Goal: Task Accomplishment & Management: Use online tool/utility

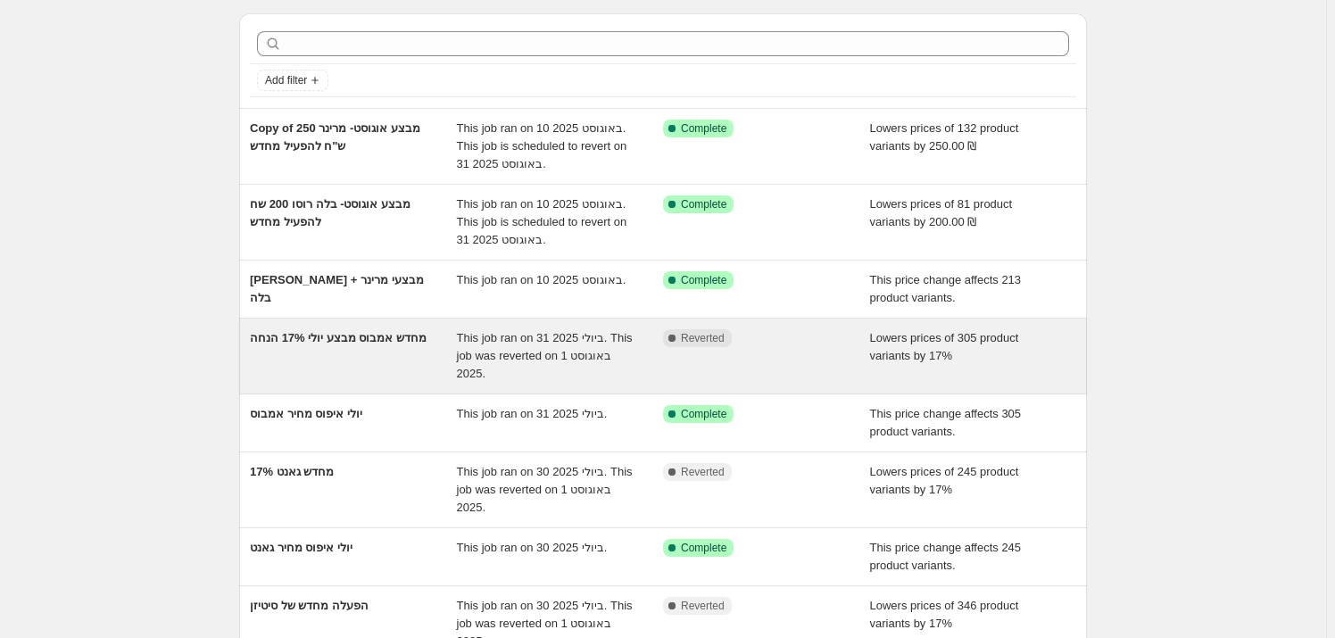
scroll to position [80, 0]
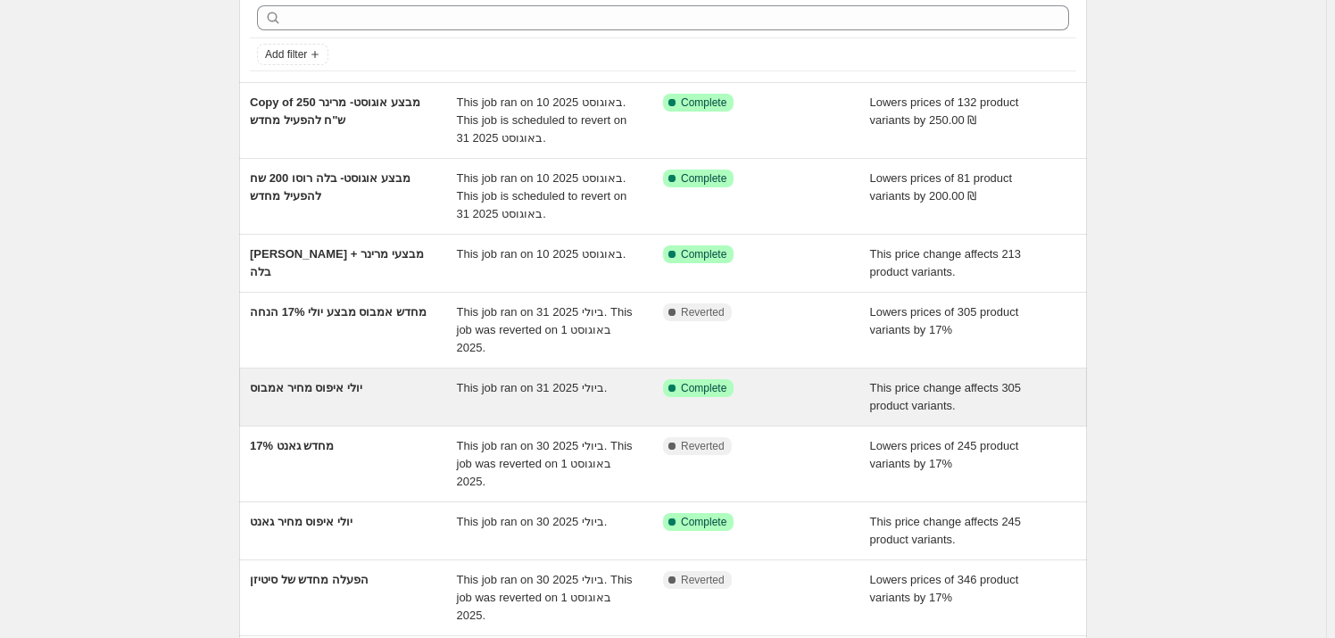
click at [379, 400] on div "יולי איפוס מחיר אמבוס" at bounding box center [353, 397] width 207 height 36
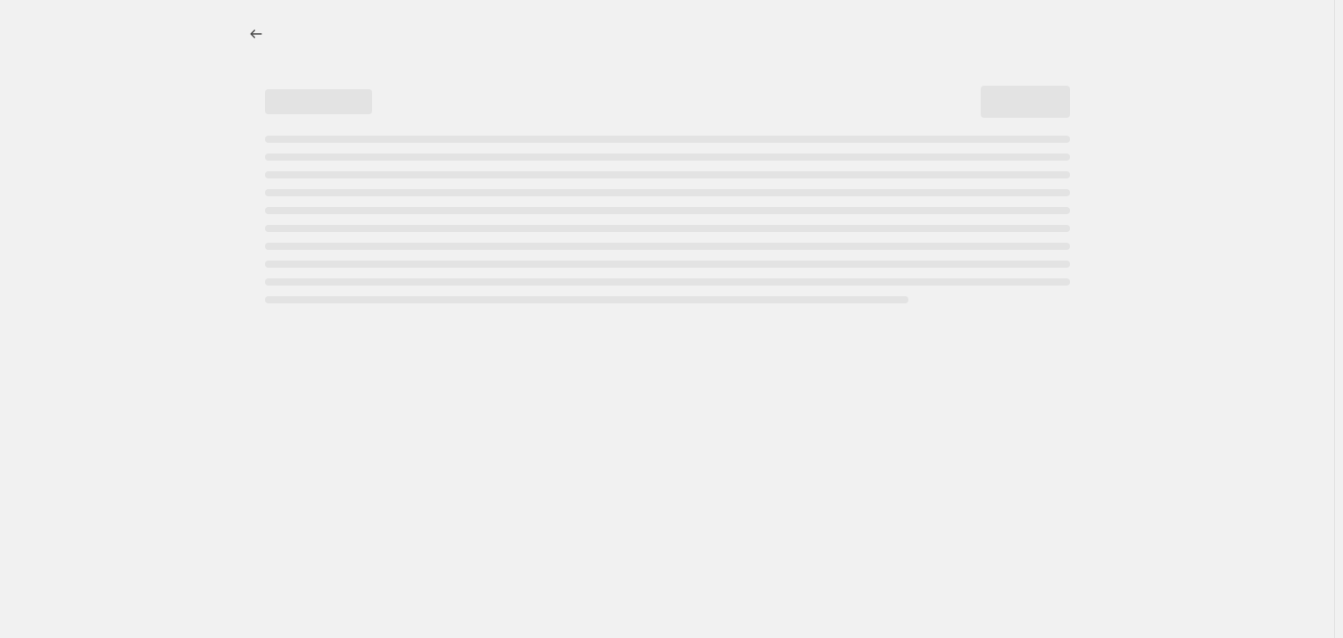
select select "ecap"
select select "remove"
select select "vendor"
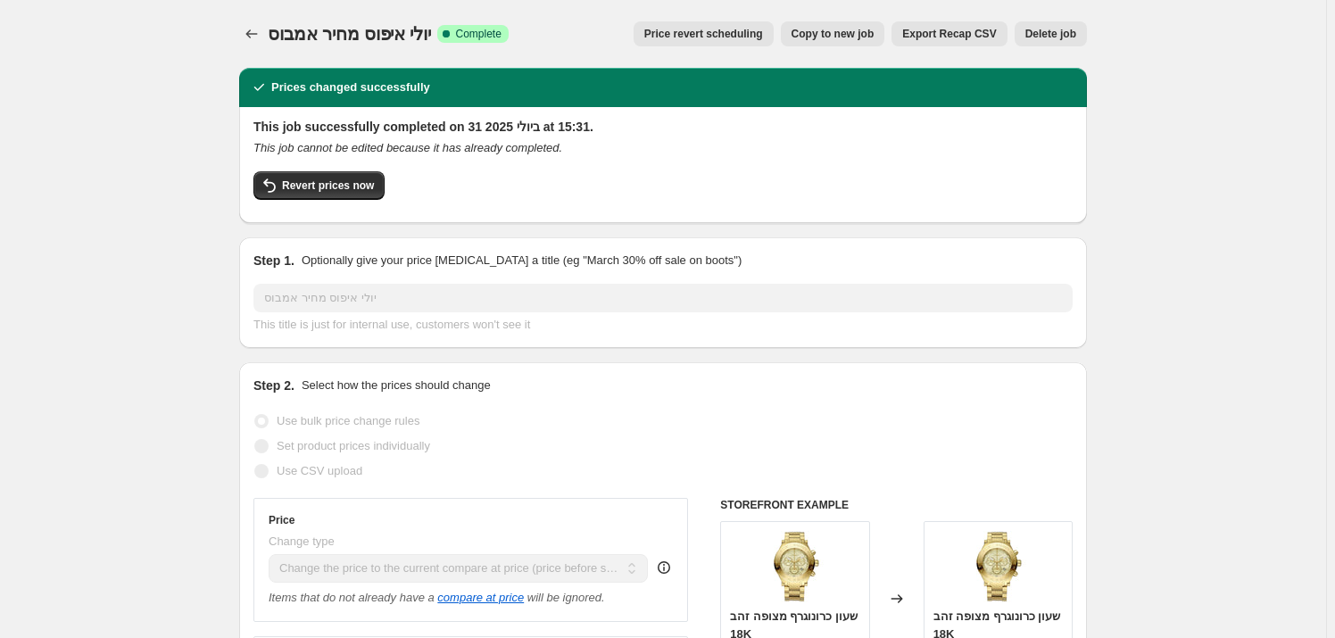
click at [856, 37] on span "Copy to new job" at bounding box center [832, 34] width 83 height 14
select select "ecap"
select select "remove"
select select "vendor"
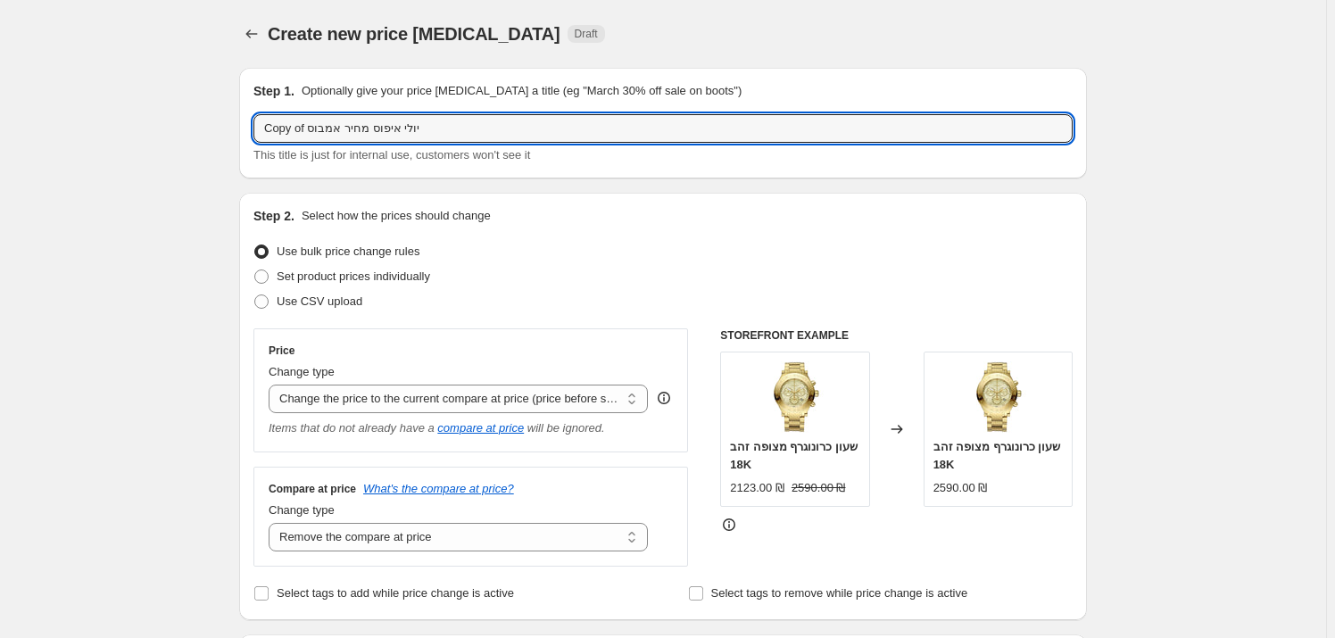
drag, startPoint x: 445, startPoint y: 131, endPoint x: 116, endPoint y: 152, distance: 329.9
type input "אוגוסט איפוס [PERSON_NAME]"
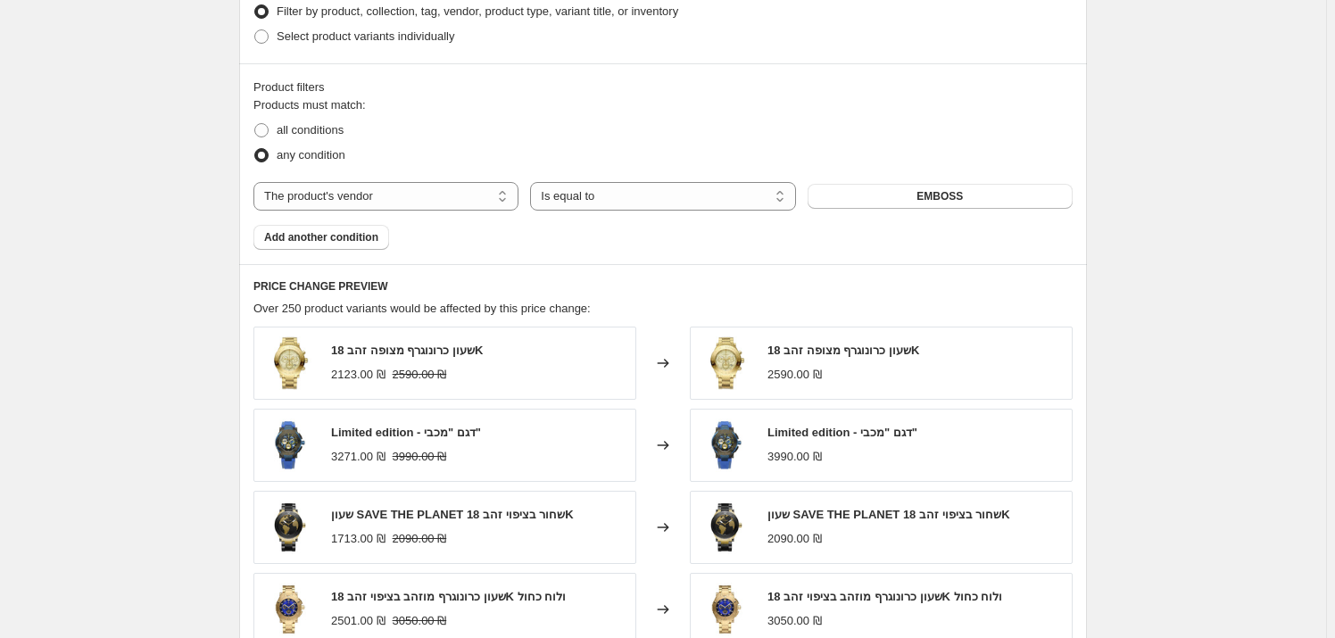
scroll to position [730, 0]
click at [967, 195] on button "EMBOSS" at bounding box center [939, 194] width 265 height 25
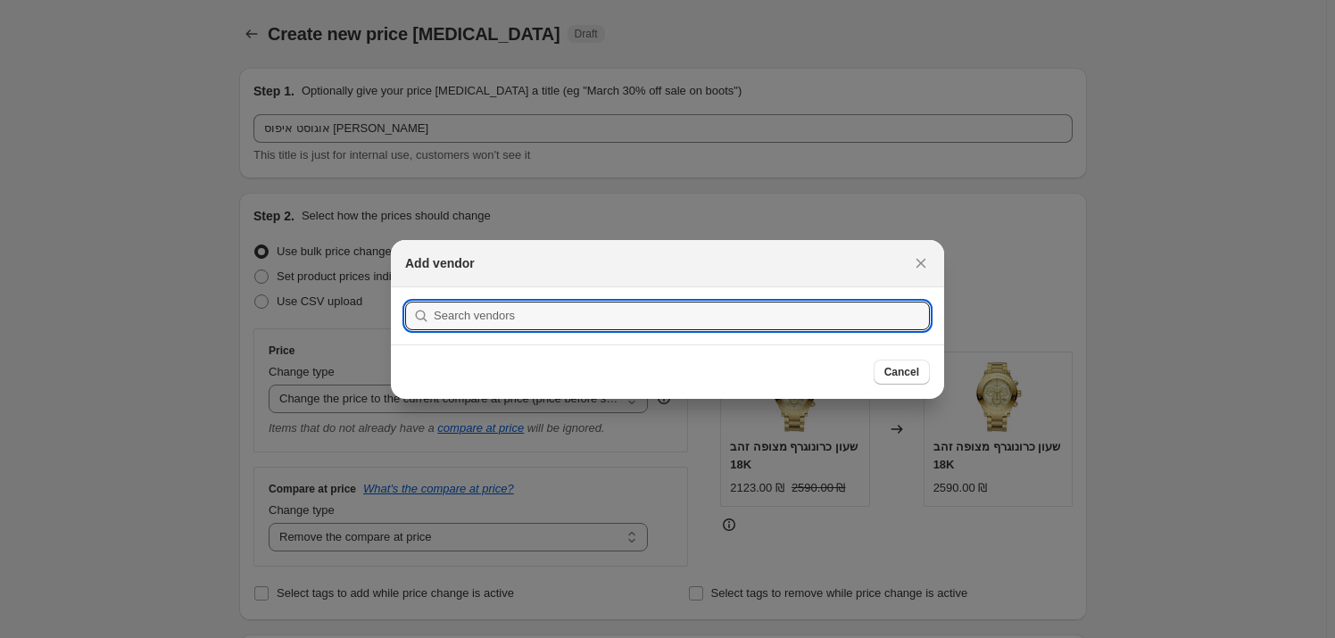
scroll to position [0, 0]
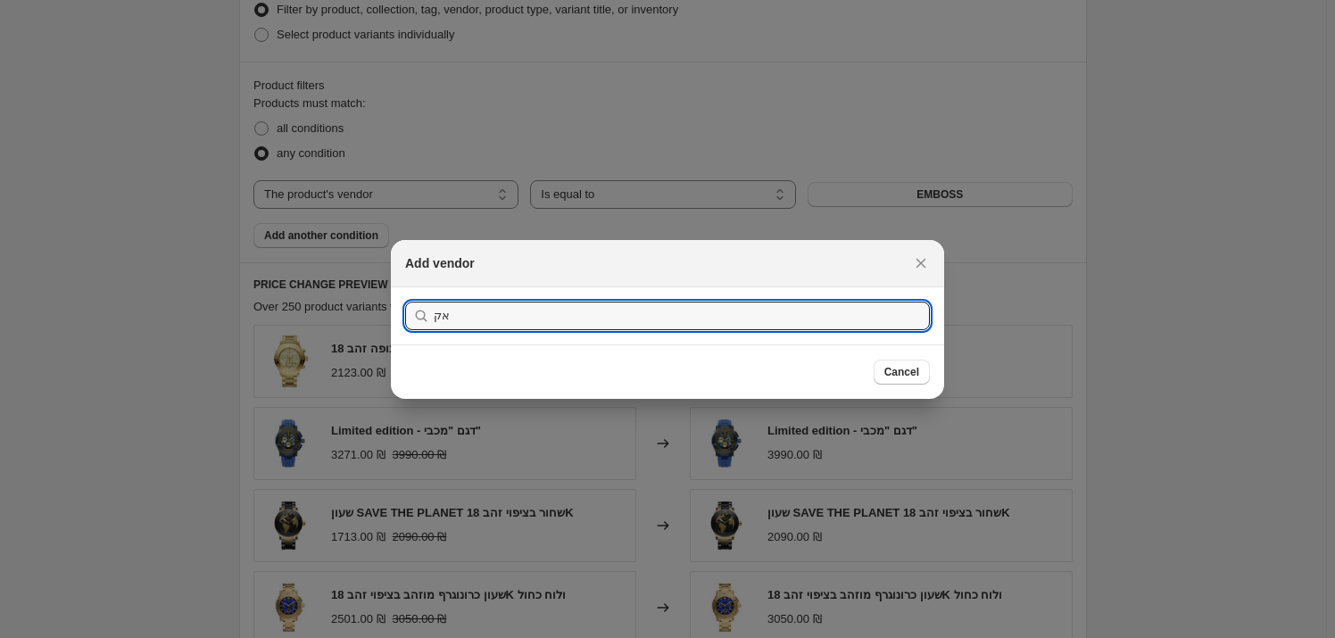
type input "א"
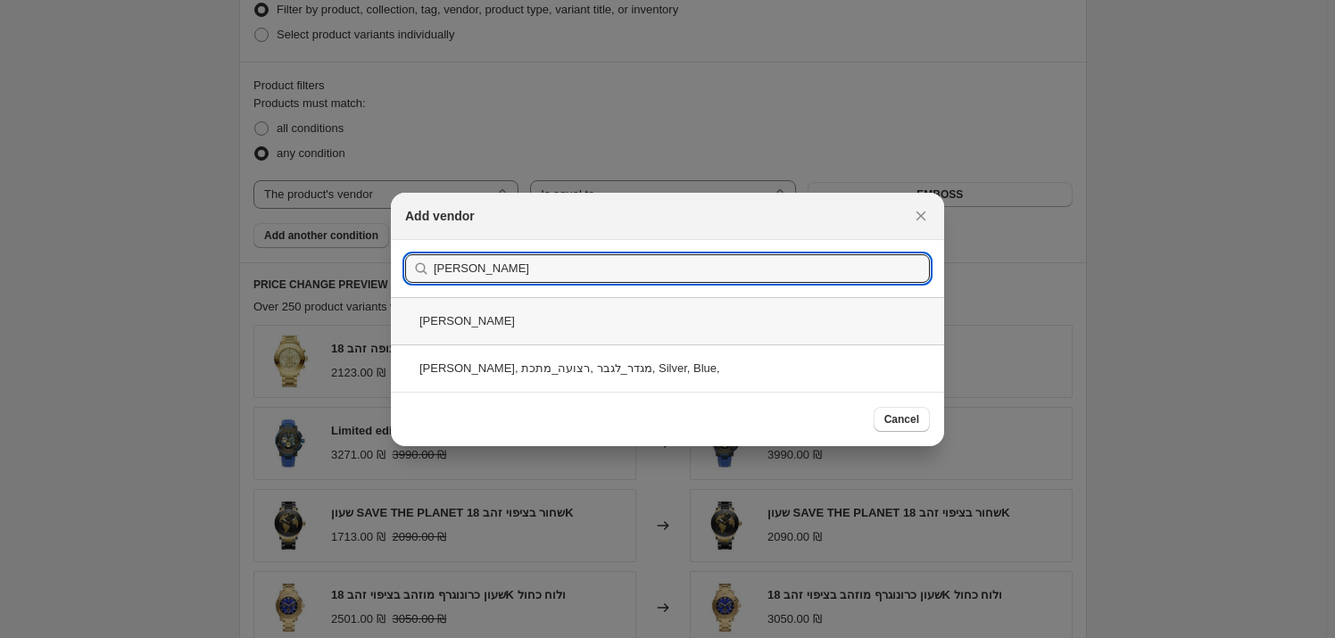
type input "[PERSON_NAME]"
click at [544, 324] on div "[PERSON_NAME]" at bounding box center [667, 320] width 553 height 47
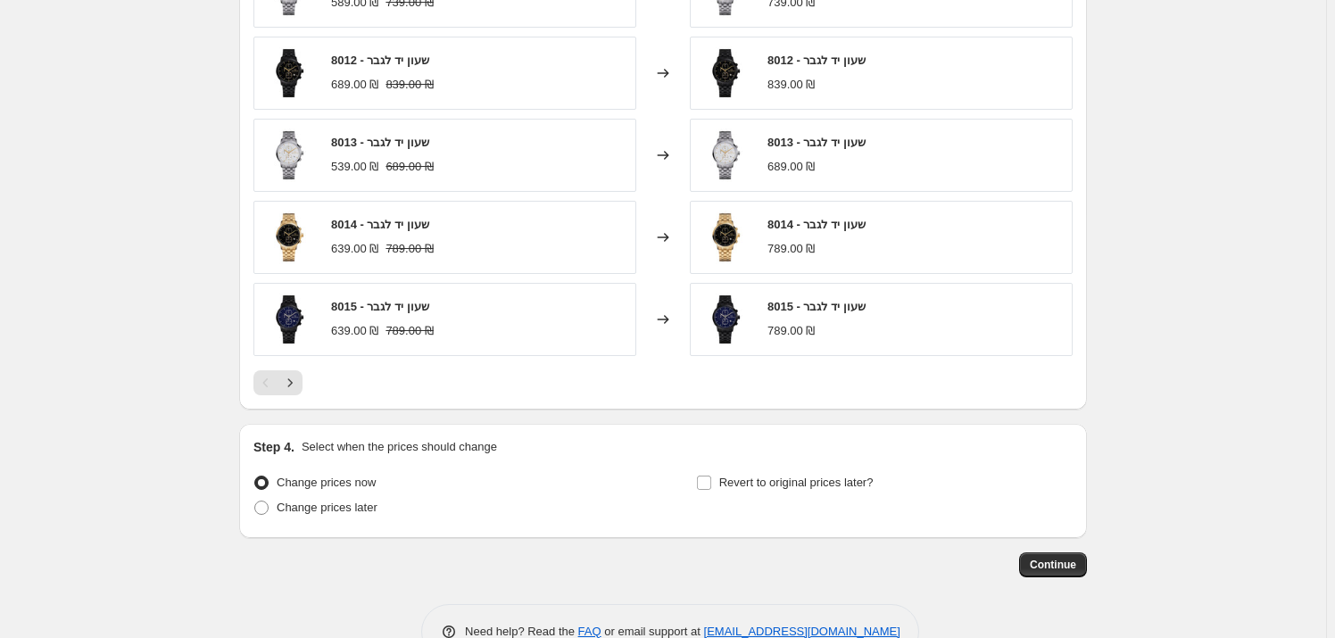
scroll to position [1147, 0]
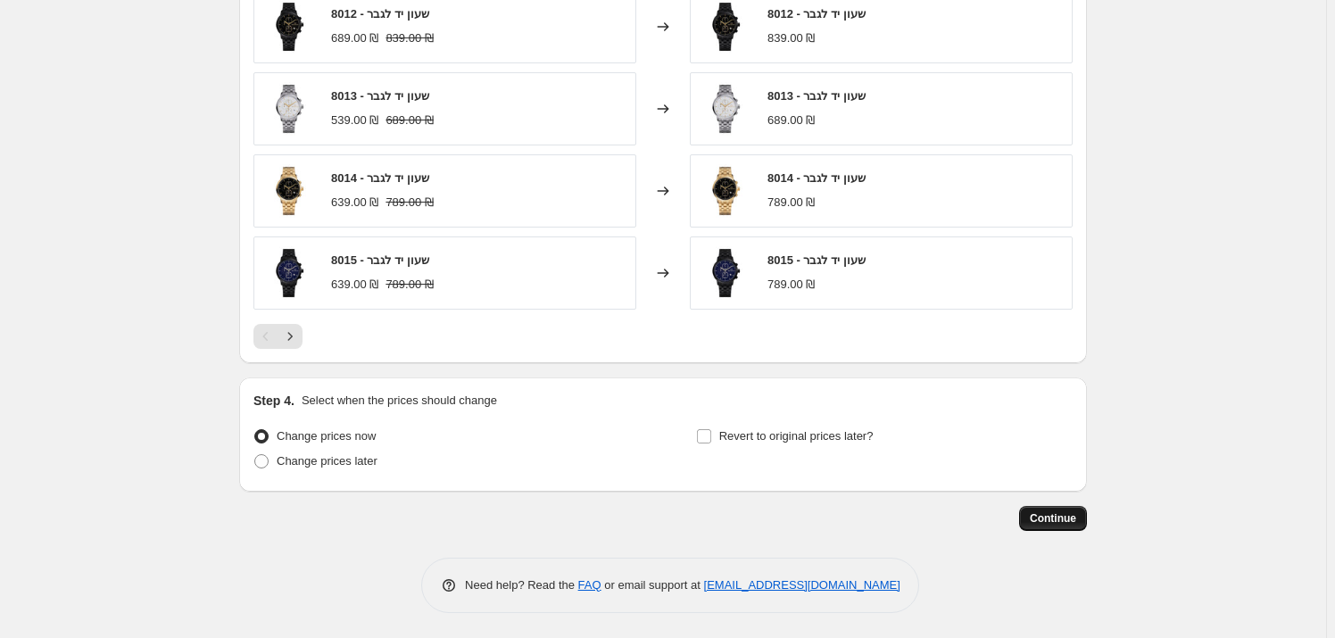
click at [1056, 513] on span "Continue" at bounding box center [1053, 518] width 46 height 14
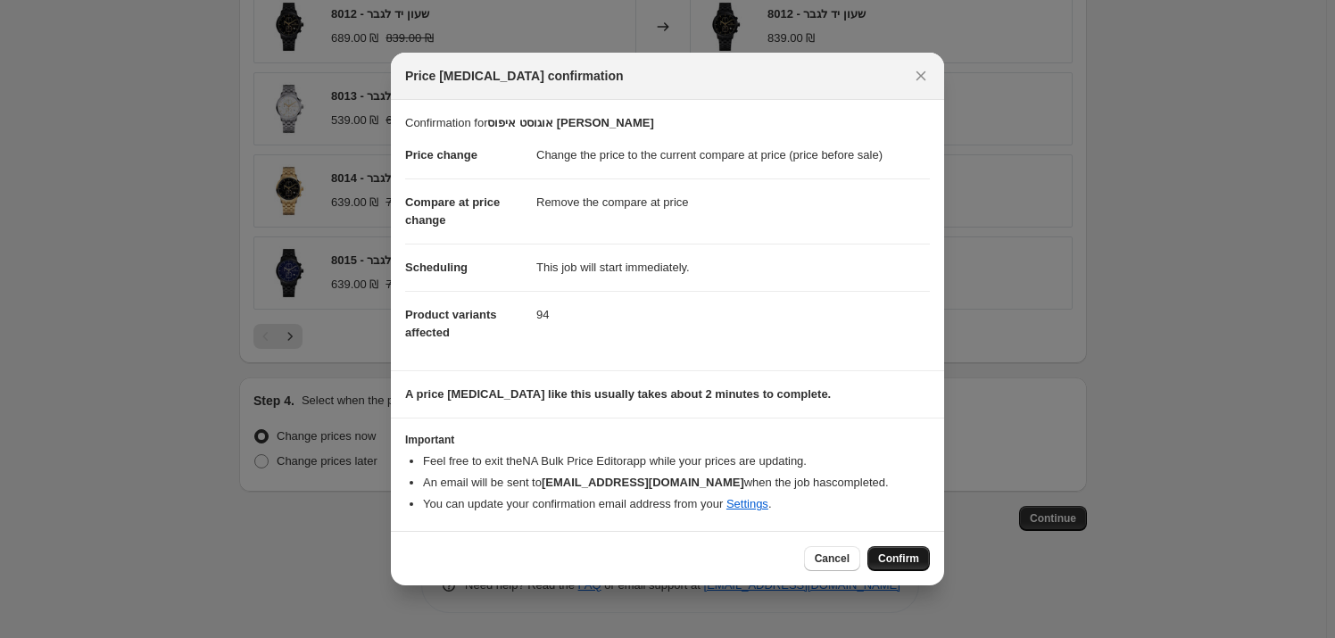
click at [890, 559] on span "Confirm" at bounding box center [898, 558] width 41 height 14
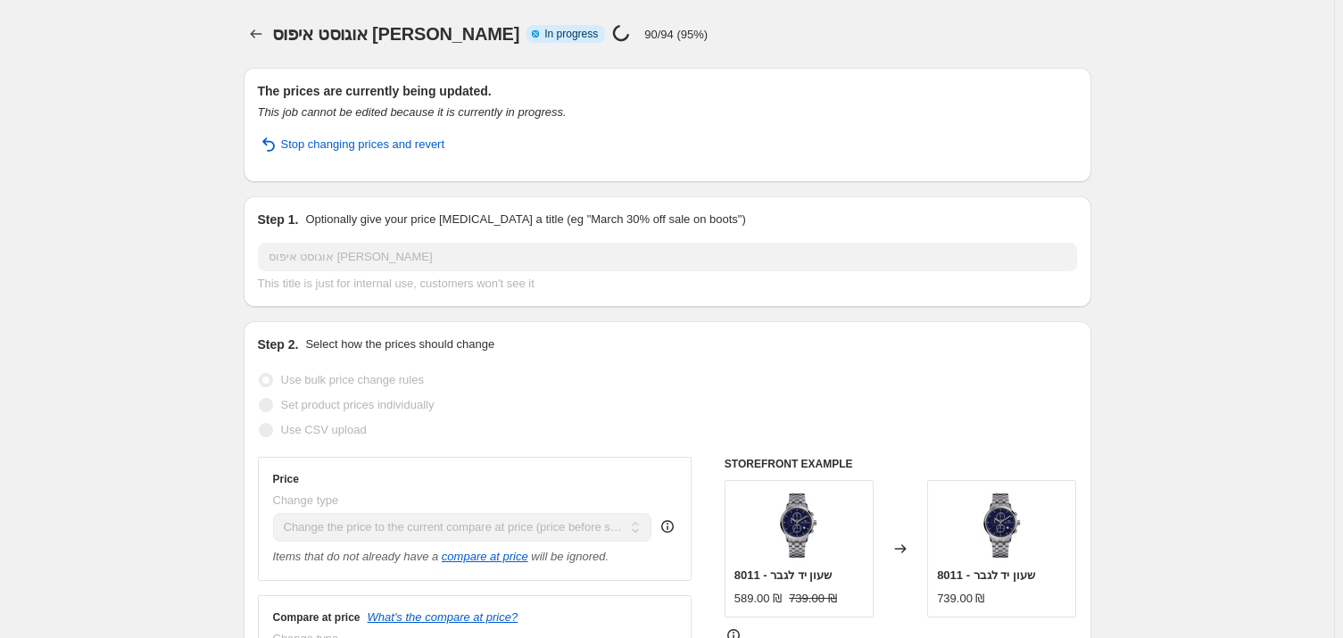
select select "ecap"
select select "remove"
select select "vendor"
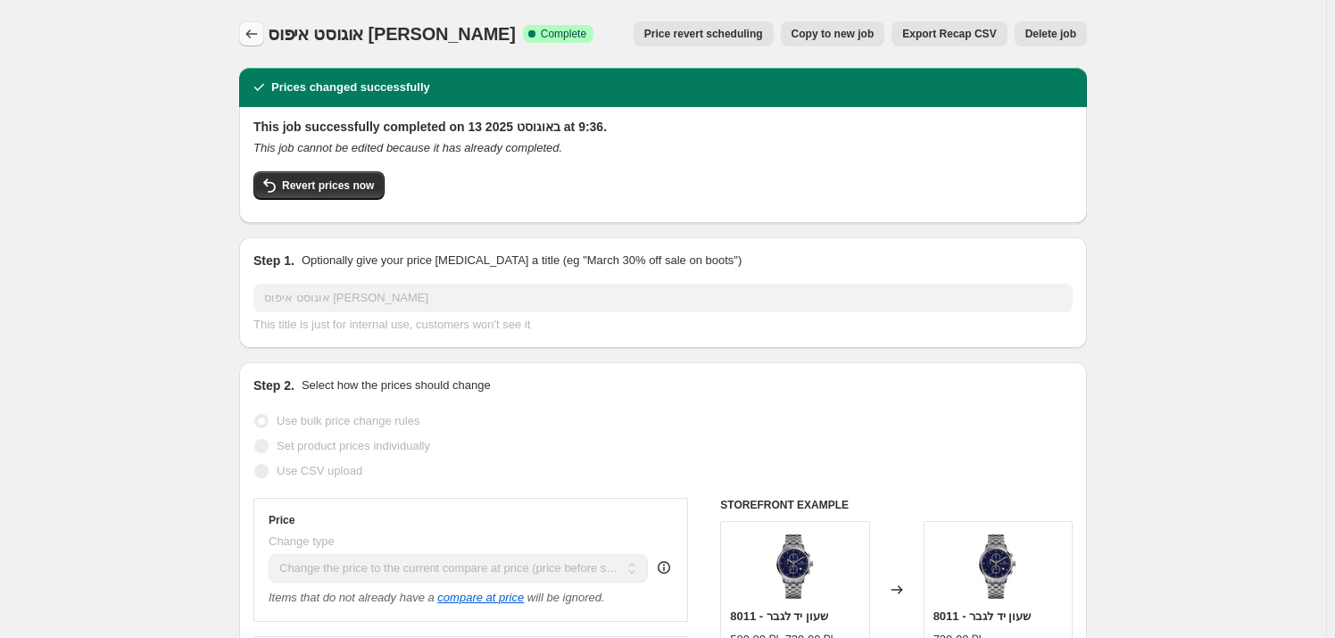
drag, startPoint x: 241, startPoint y: 33, endPoint x: 261, endPoint y: 31, distance: 19.7
click at [264, 30] on button "Price change jobs" at bounding box center [251, 33] width 25 height 25
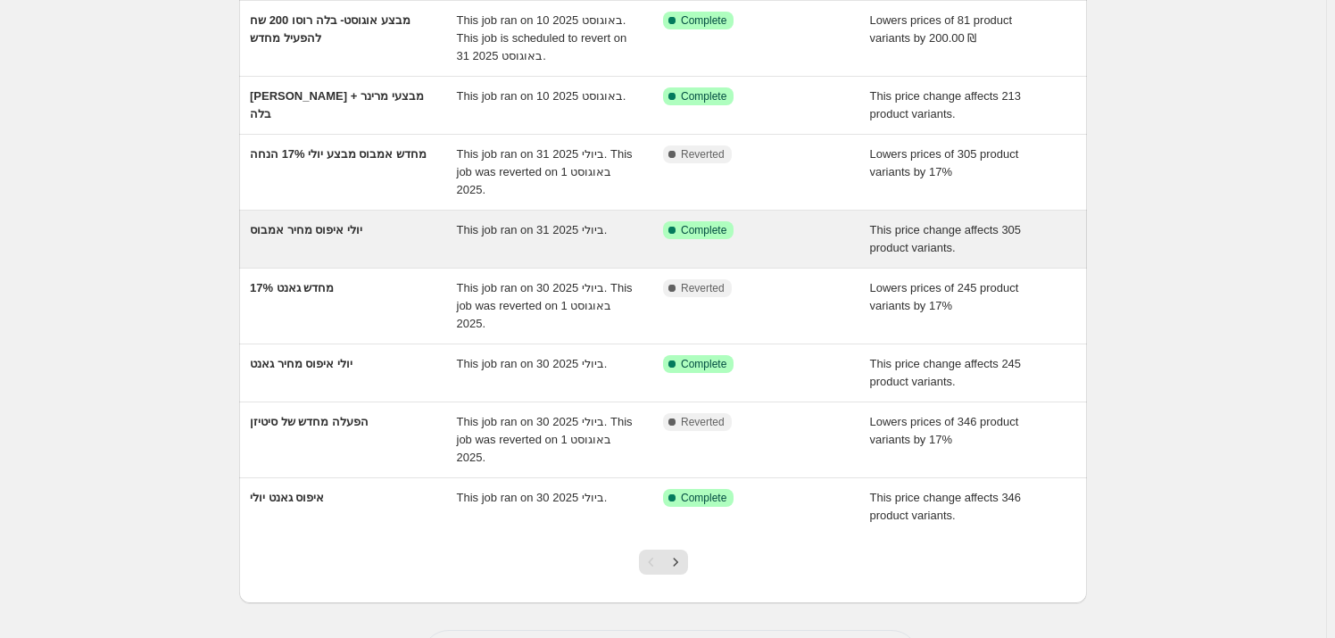
scroll to position [324, 0]
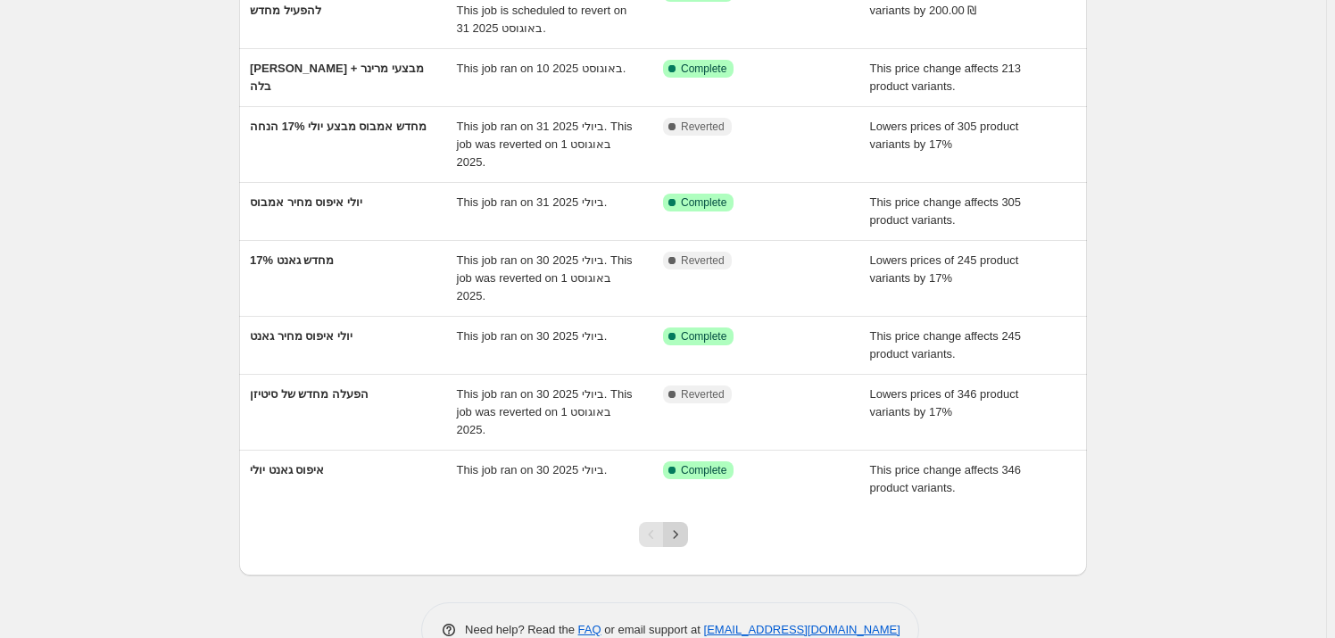
click at [679, 534] on icon "Next" at bounding box center [676, 535] width 18 height 18
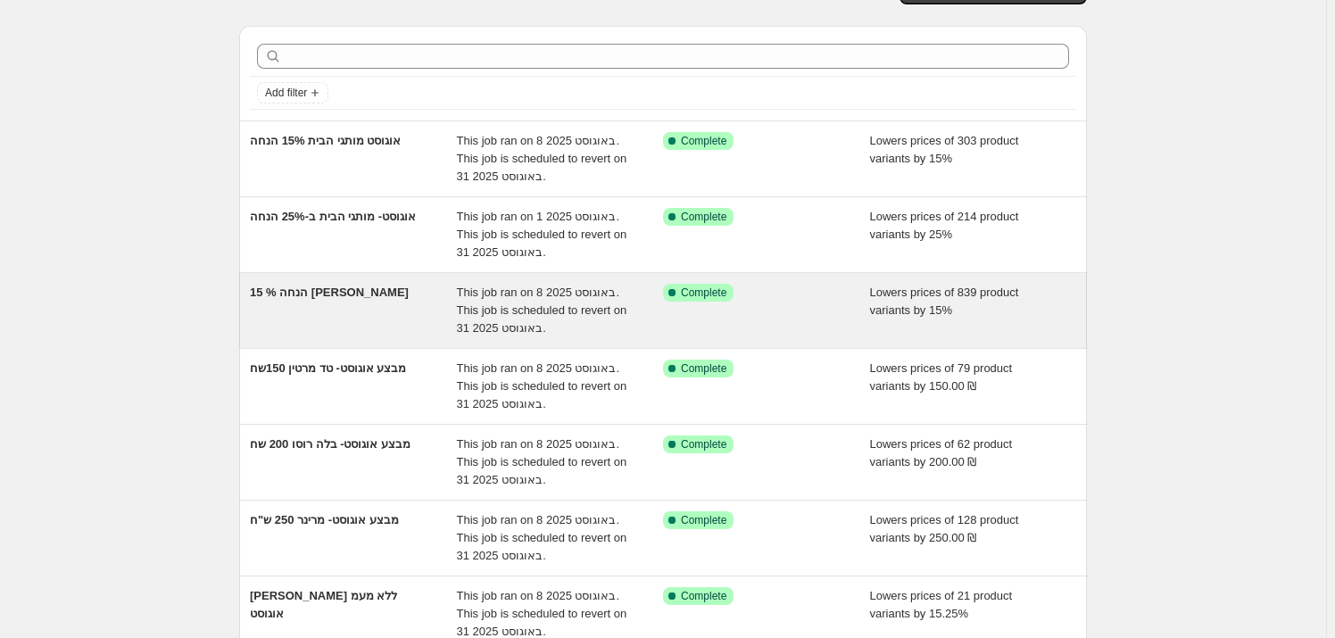
scroll to position [80, 0]
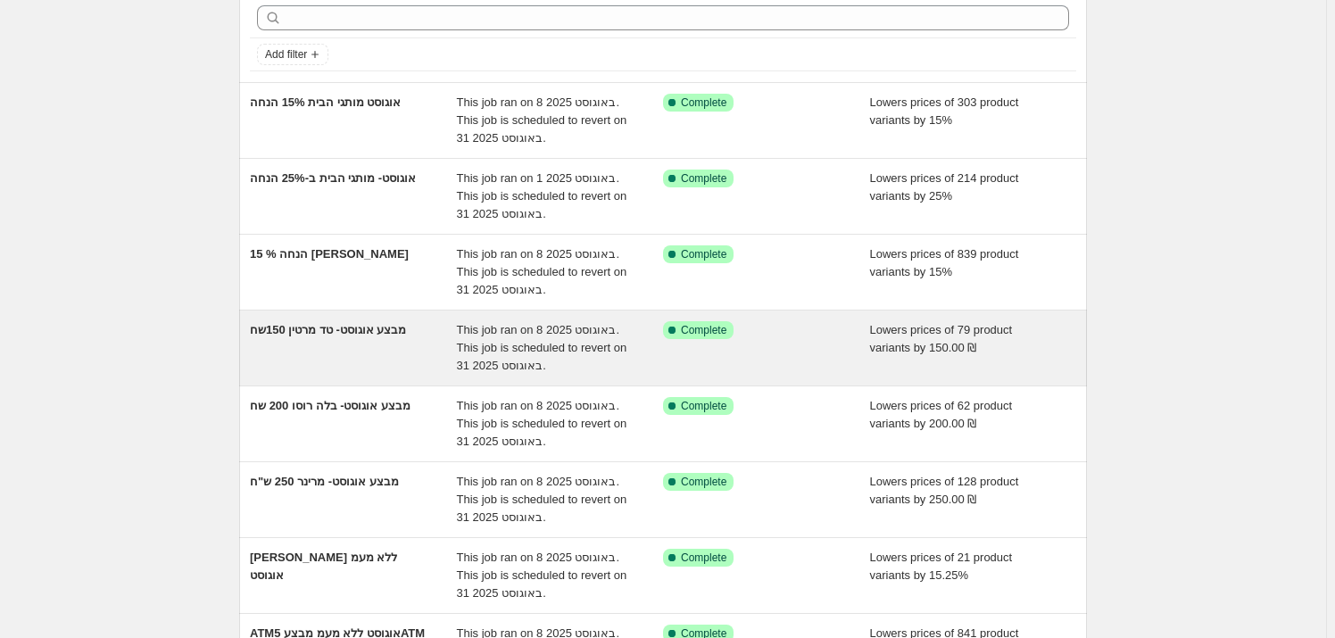
click at [402, 350] on div "מבצע אוגוסט- טד מרטין 150שח" at bounding box center [353, 348] width 207 height 54
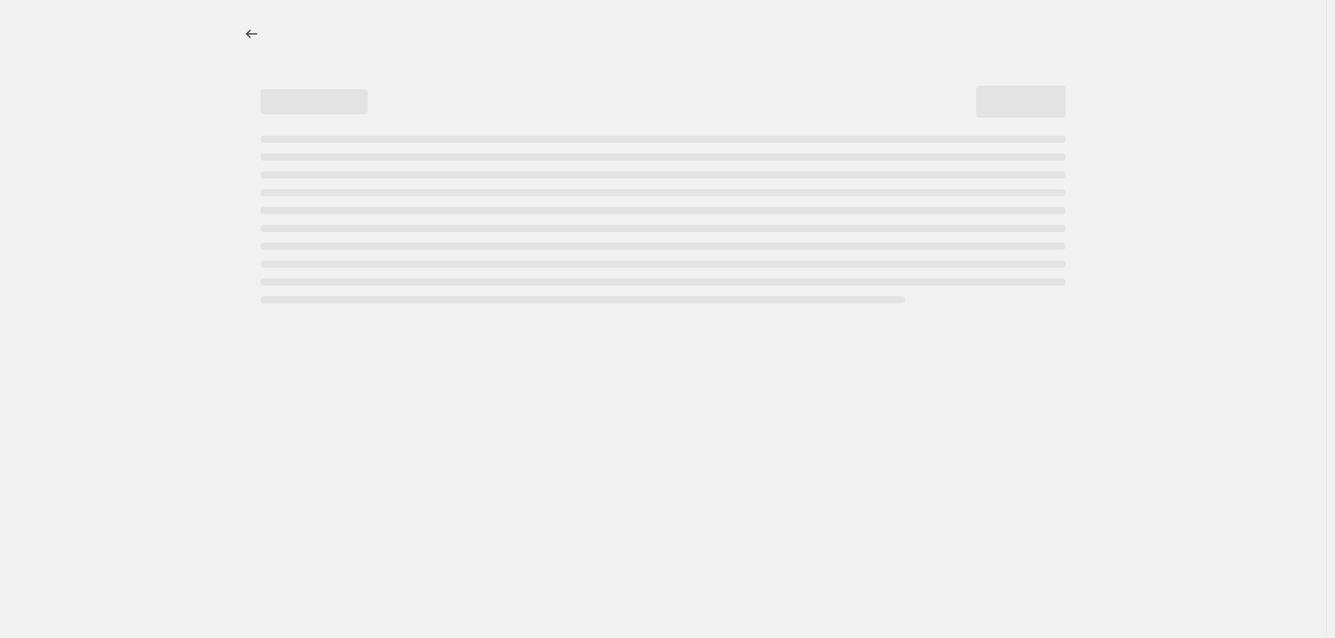
select select "by"
select select "vendor"
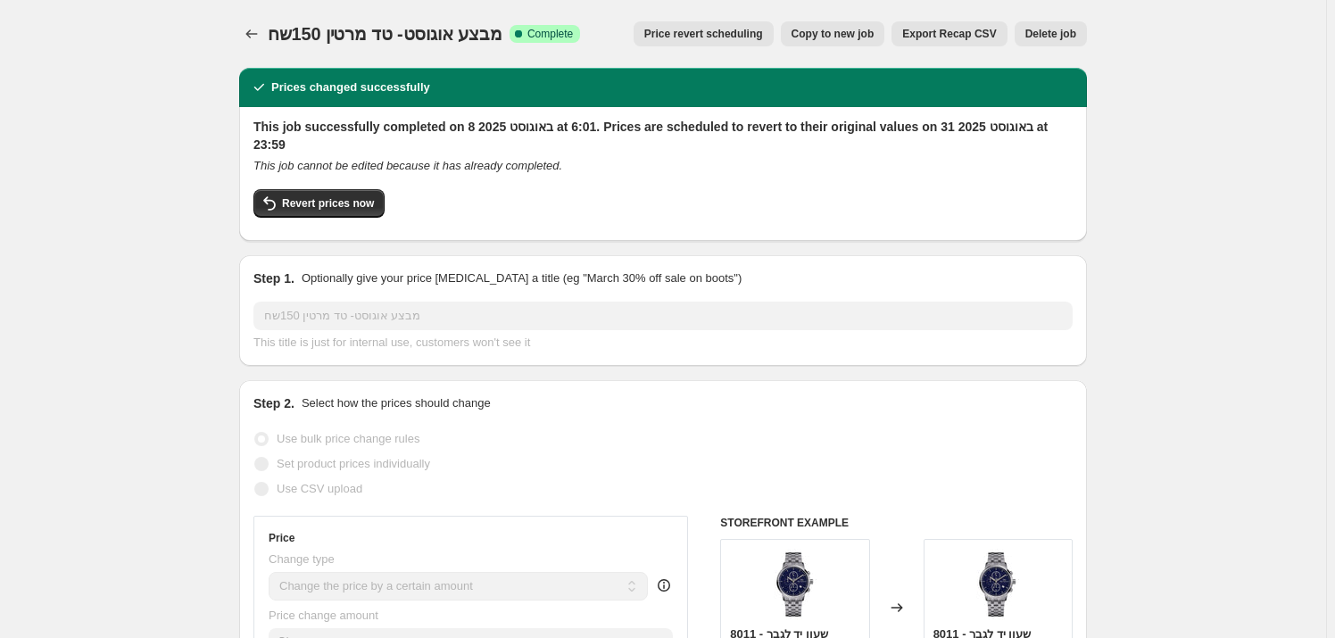
click at [856, 33] on span "Copy to new job" at bounding box center [832, 34] width 83 height 14
select select "by"
select select "vendor"
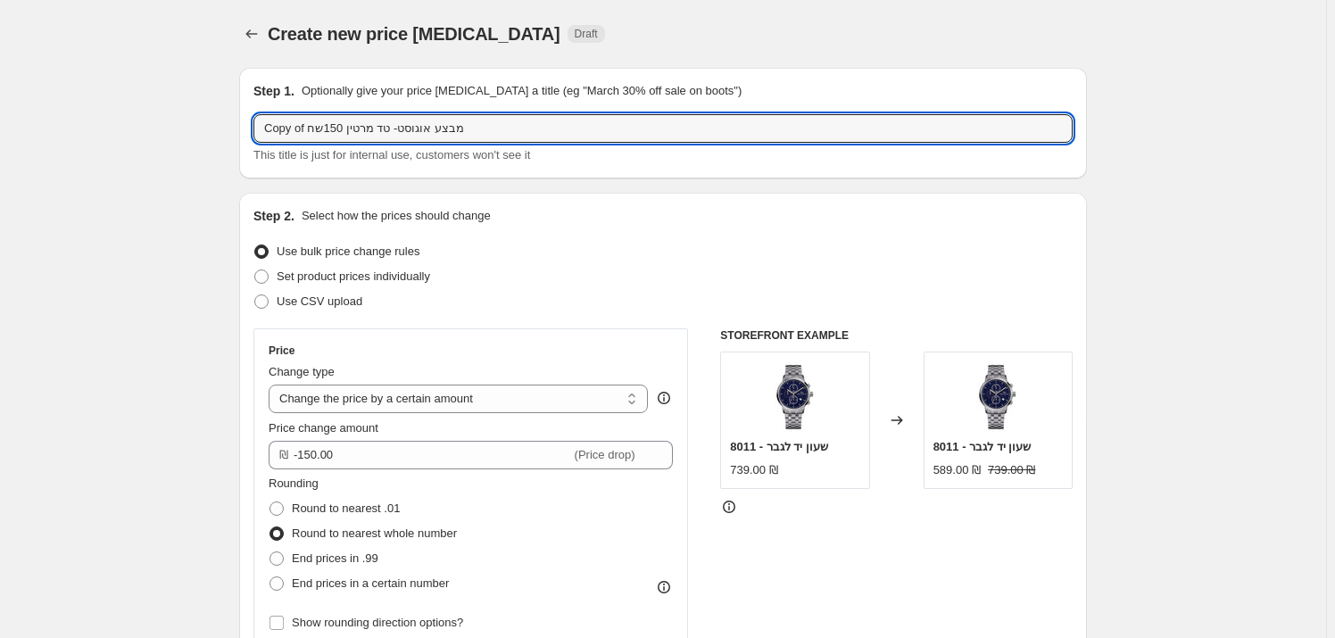
drag, startPoint x: 306, startPoint y: 128, endPoint x: 233, endPoint y: 125, distance: 73.2
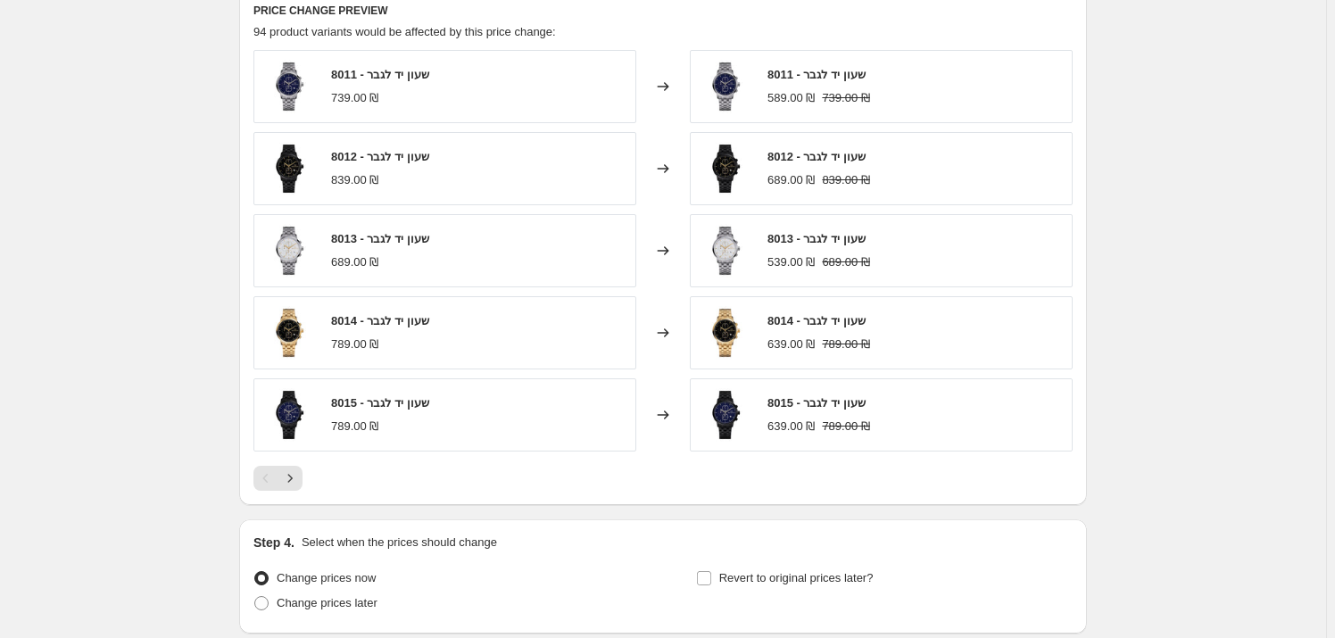
scroll to position [1345, 0]
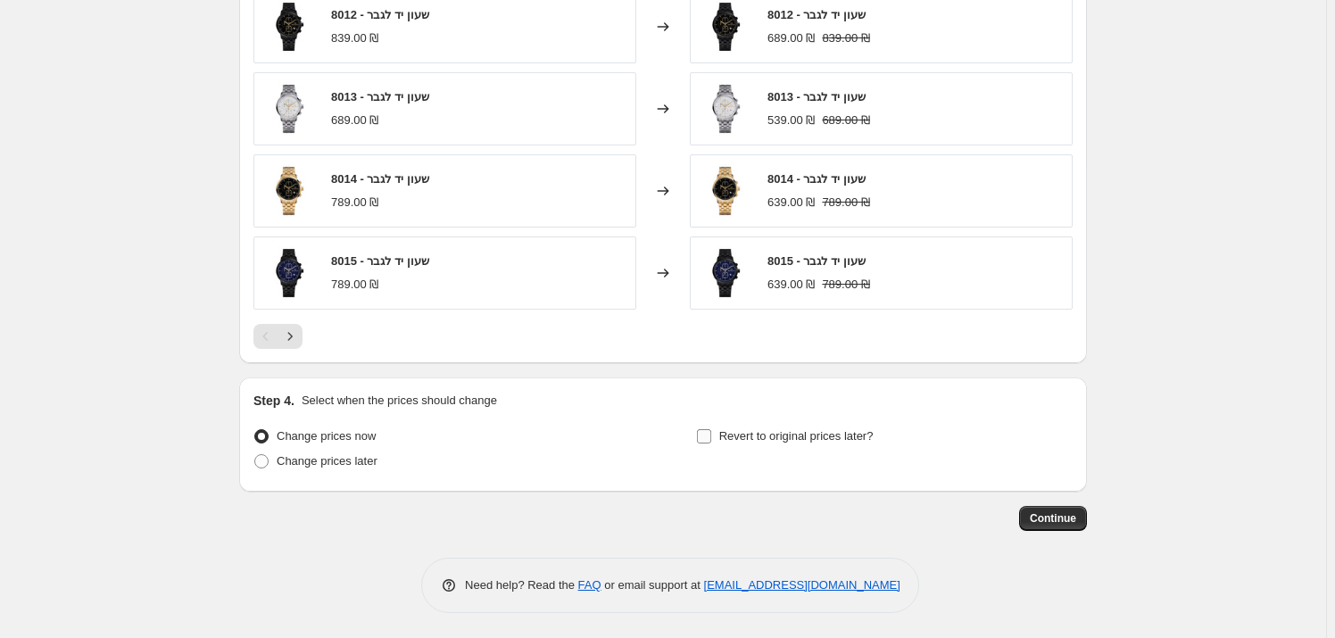
type input "הפעלה מחדש מבצע אוגוסט- טד מרטין 150שח"
click at [739, 430] on span "Revert to original prices later?" at bounding box center [796, 435] width 154 height 13
click at [711, 430] on input "Revert to original prices later?" at bounding box center [704, 436] width 14 height 14
checkbox input "true"
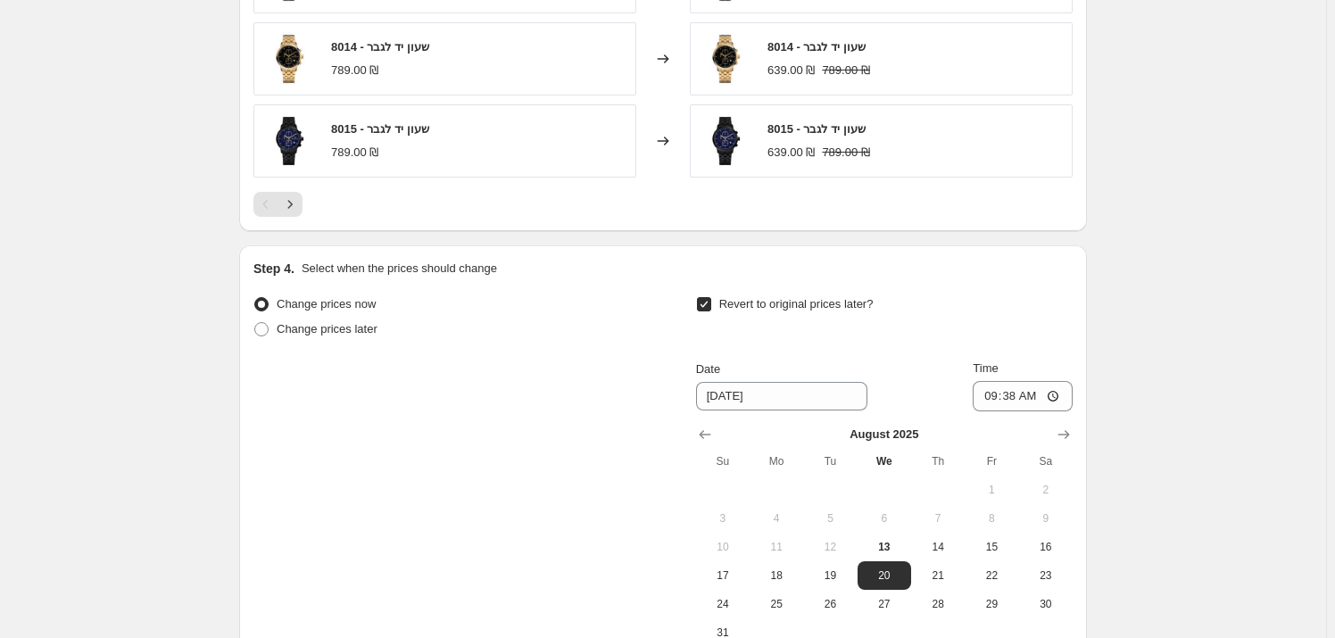
scroll to position [1669, 0]
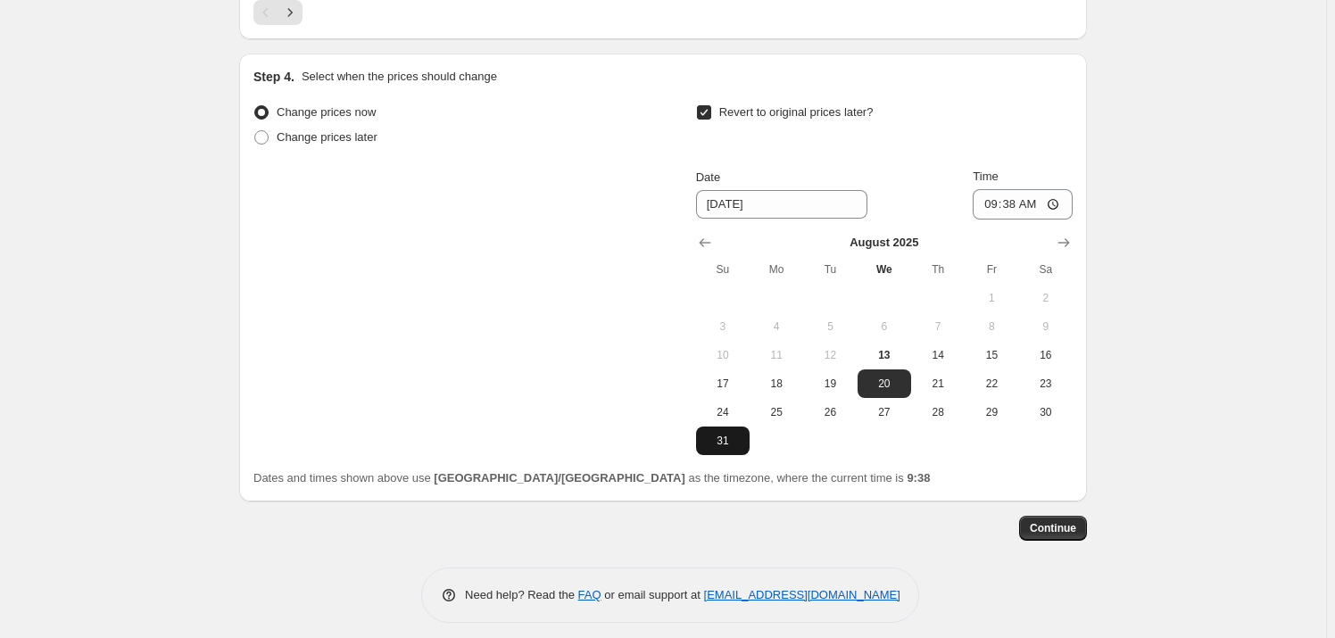
click at [728, 438] on span "31" at bounding box center [722, 441] width 39 height 14
type input "[DATE]"
click at [1039, 204] on input "09:38" at bounding box center [1023, 204] width 100 height 30
type input "23:59"
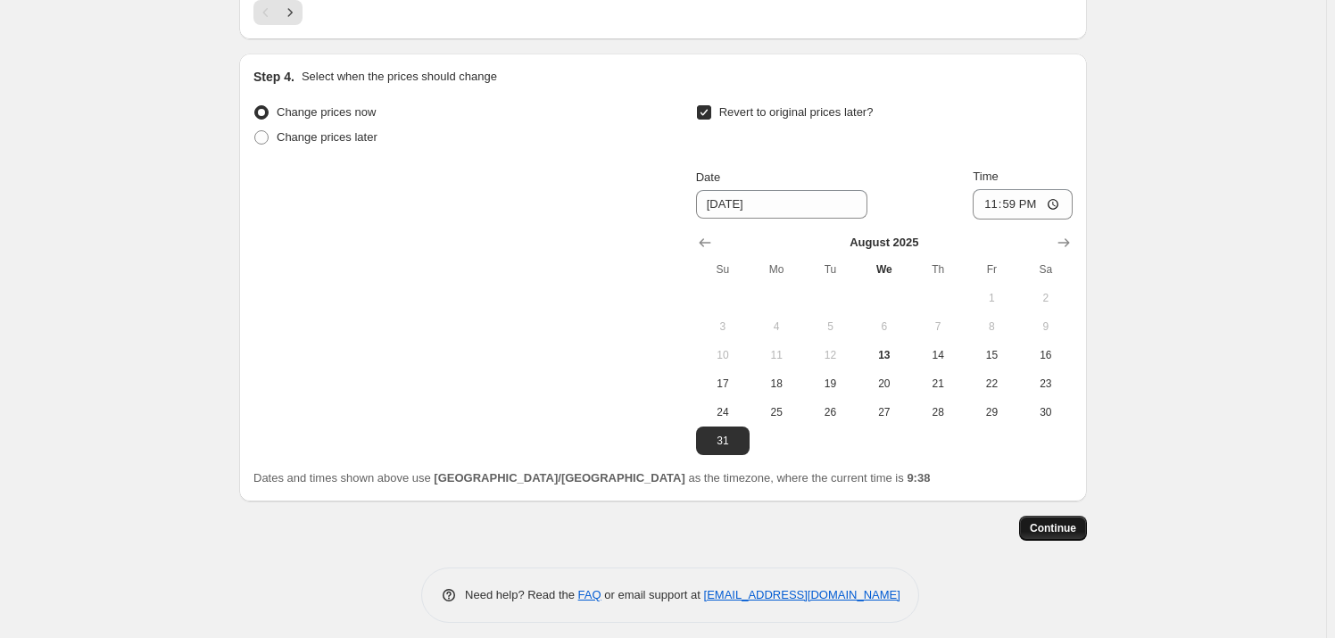
click at [1057, 523] on span "Continue" at bounding box center [1053, 528] width 46 height 14
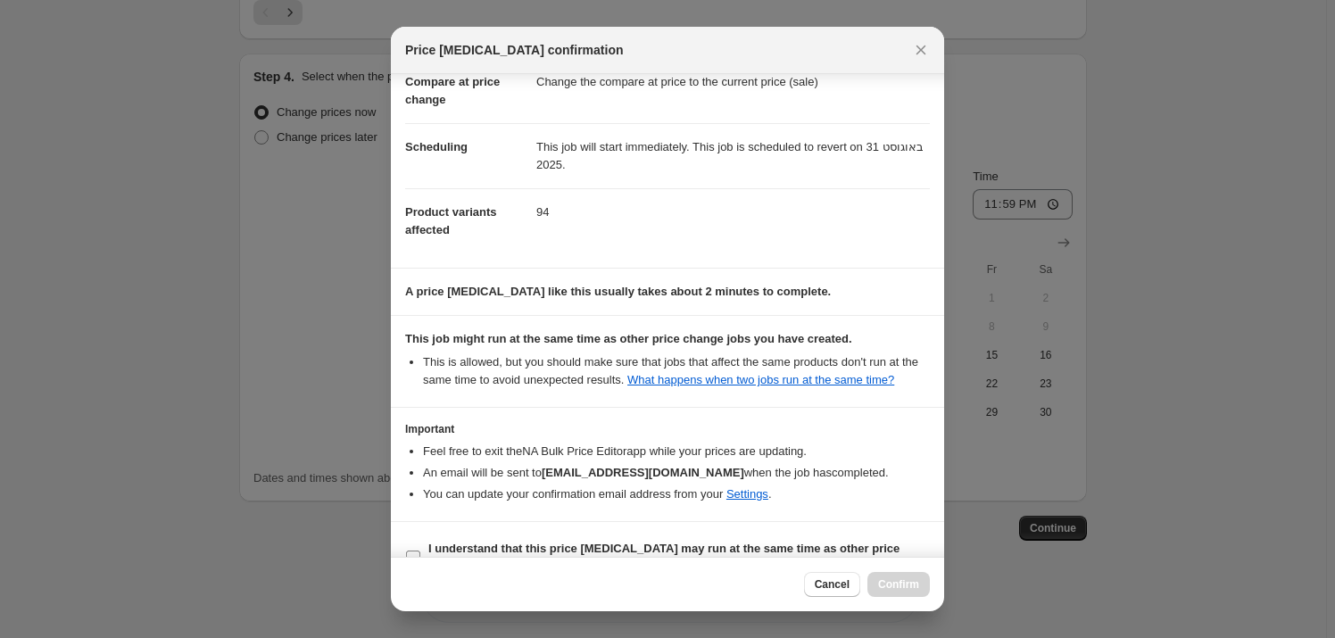
scroll to position [129, 0]
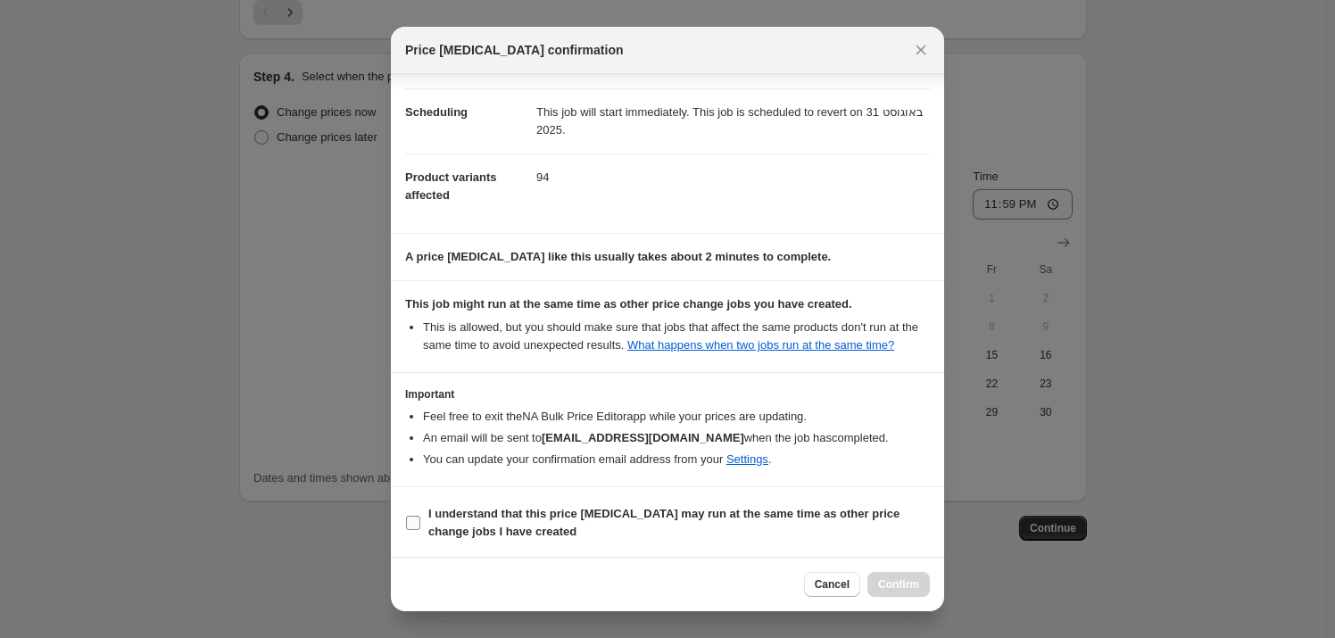
drag, startPoint x: 578, startPoint y: 509, endPoint x: 624, endPoint y: 518, distance: 46.4
click at [577, 509] on b "I understand that this price [MEDICAL_DATA] may run at the same time as other p…" at bounding box center [663, 522] width 471 height 31
click at [427, 534] on label "I understand that this price [MEDICAL_DATA] may run at the same time as other p…" at bounding box center [667, 522] width 525 height 43
click at [420, 530] on input "I understand that this price [MEDICAL_DATA] may run at the same time as other p…" at bounding box center [413, 523] width 14 height 14
checkbox input "true"
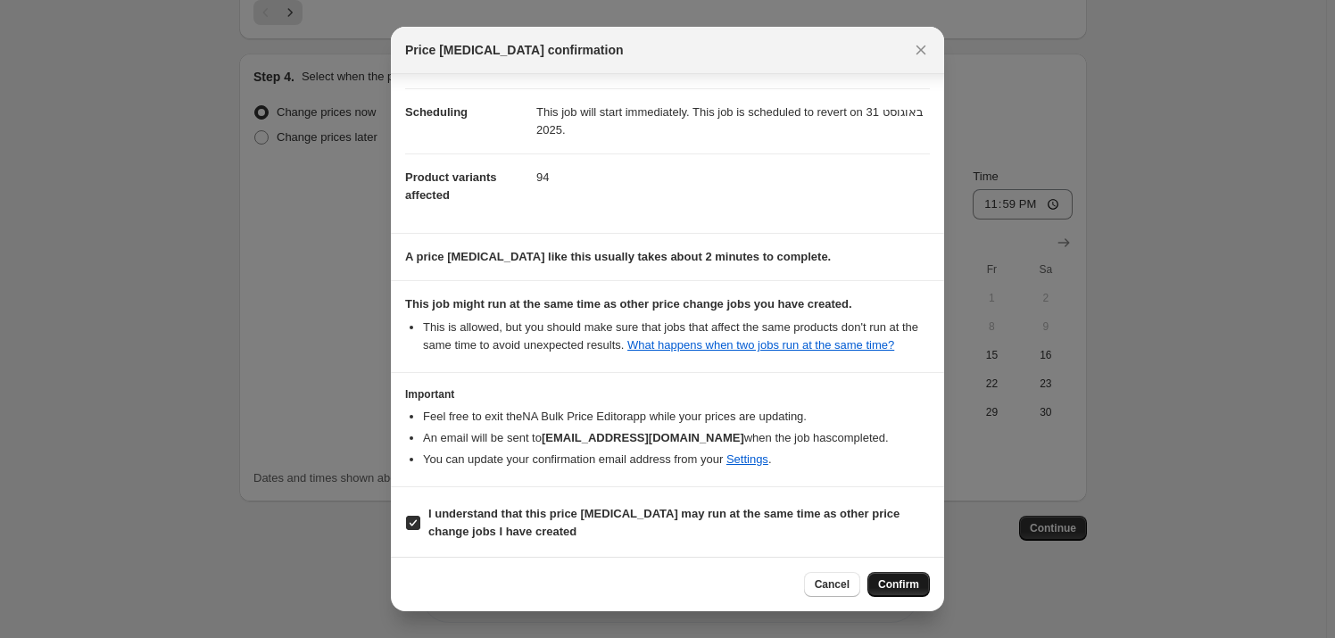
click at [902, 580] on span "Confirm" at bounding box center [898, 584] width 41 height 14
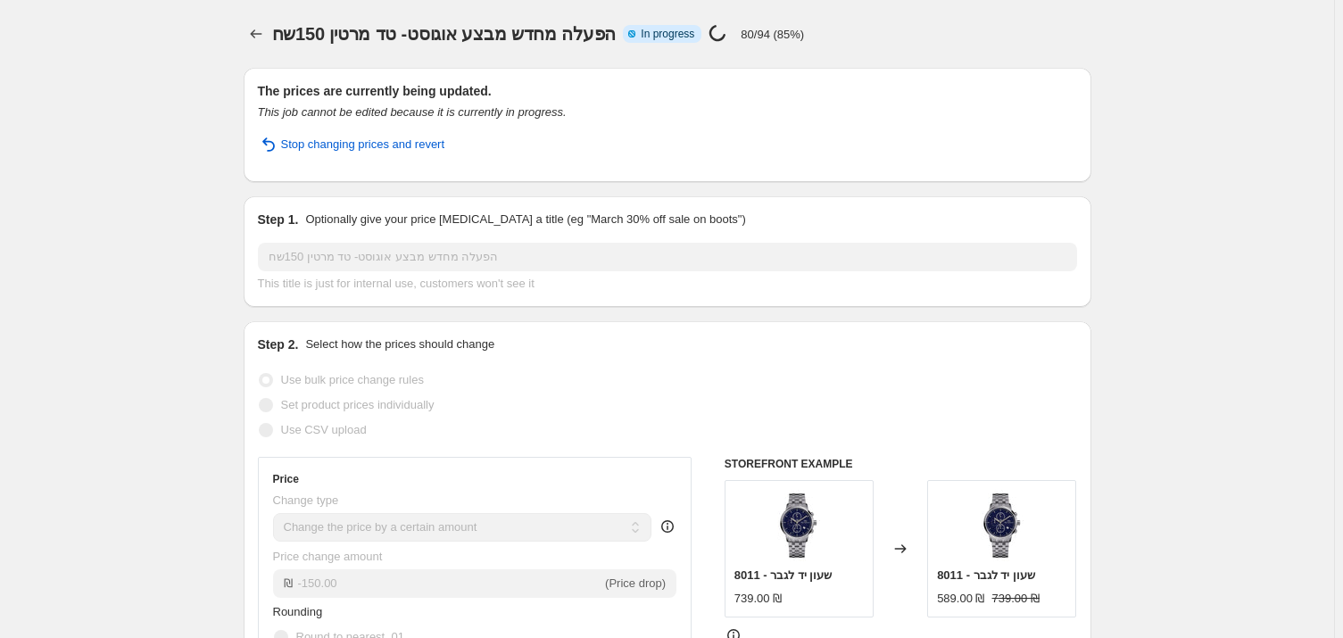
select select "by"
select select "vendor"
